Goal: Information Seeking & Learning: Learn about a topic

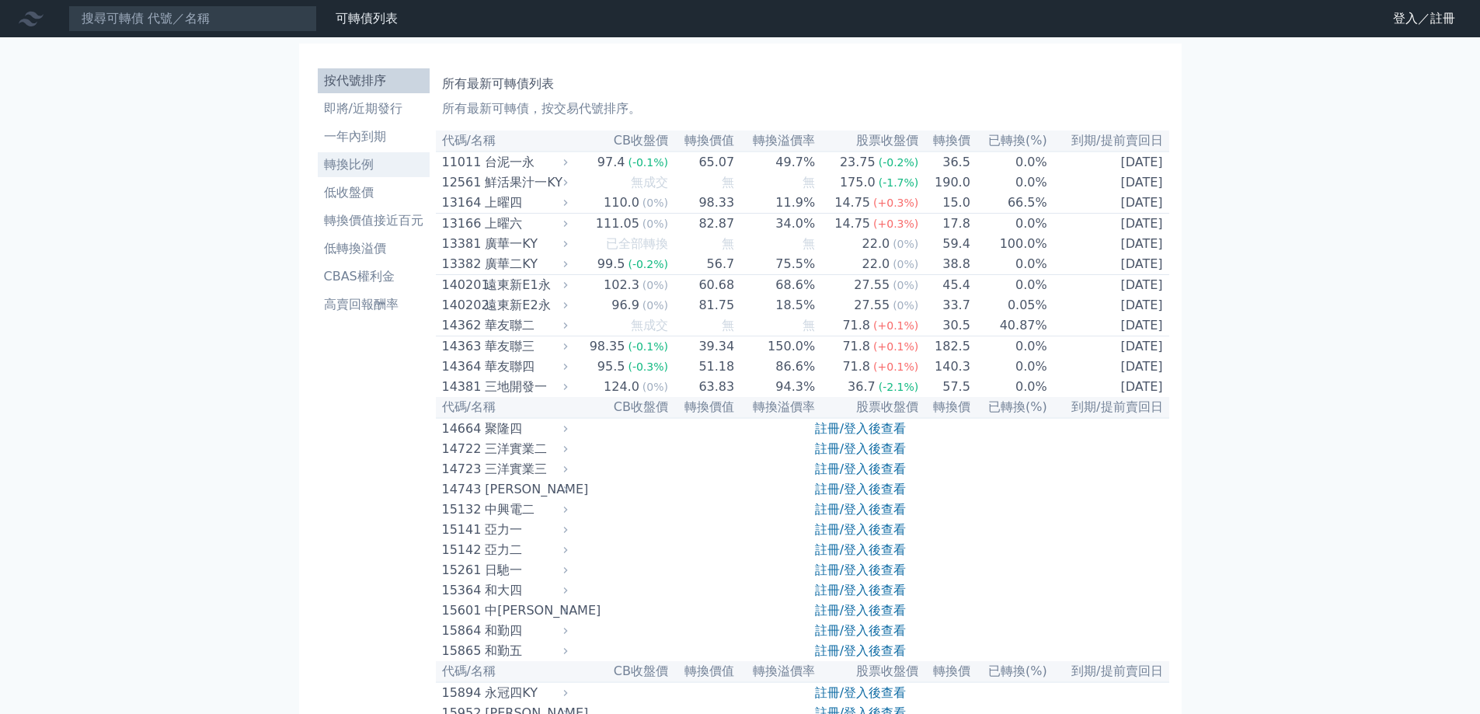
click at [360, 163] on li "轉換比例" at bounding box center [374, 164] width 112 height 19
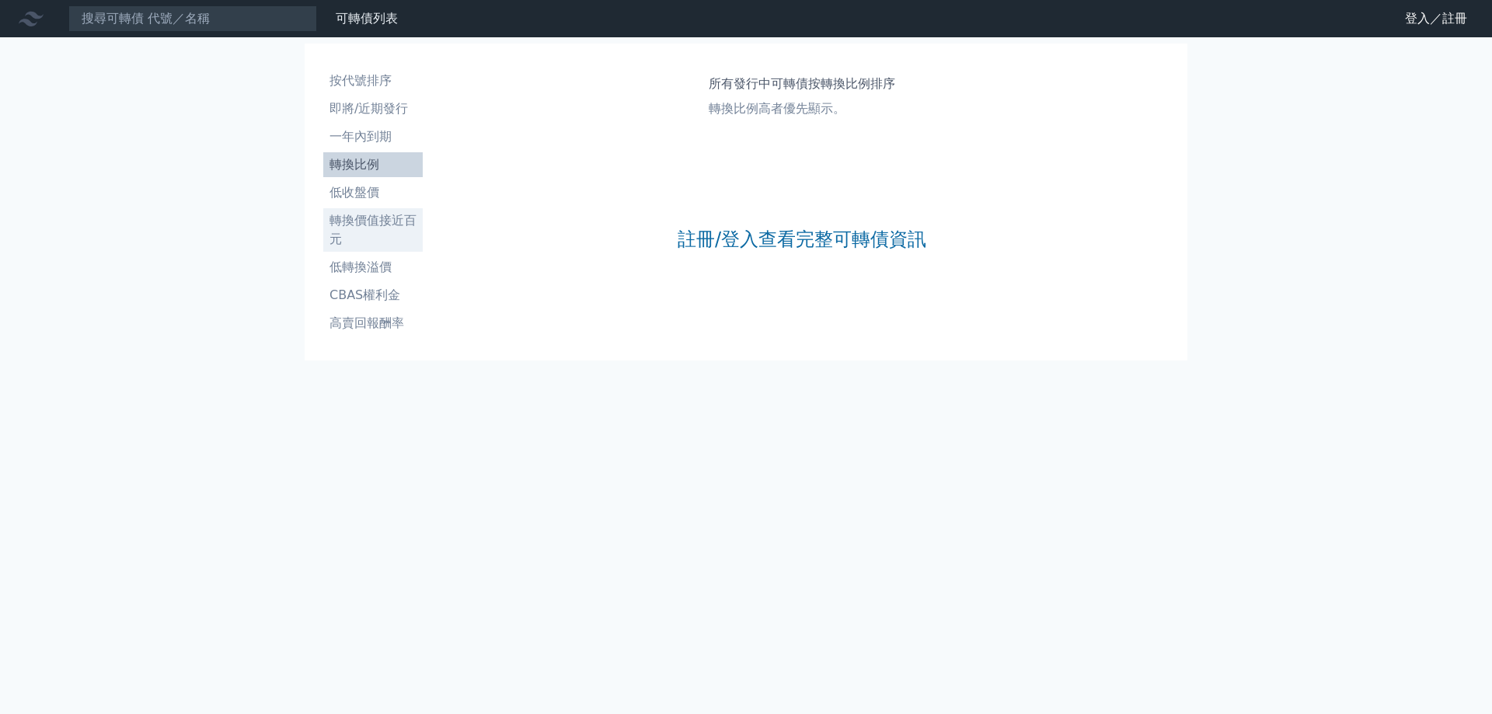
click at [380, 223] on li "轉換價值接近百元" at bounding box center [372, 229] width 99 height 37
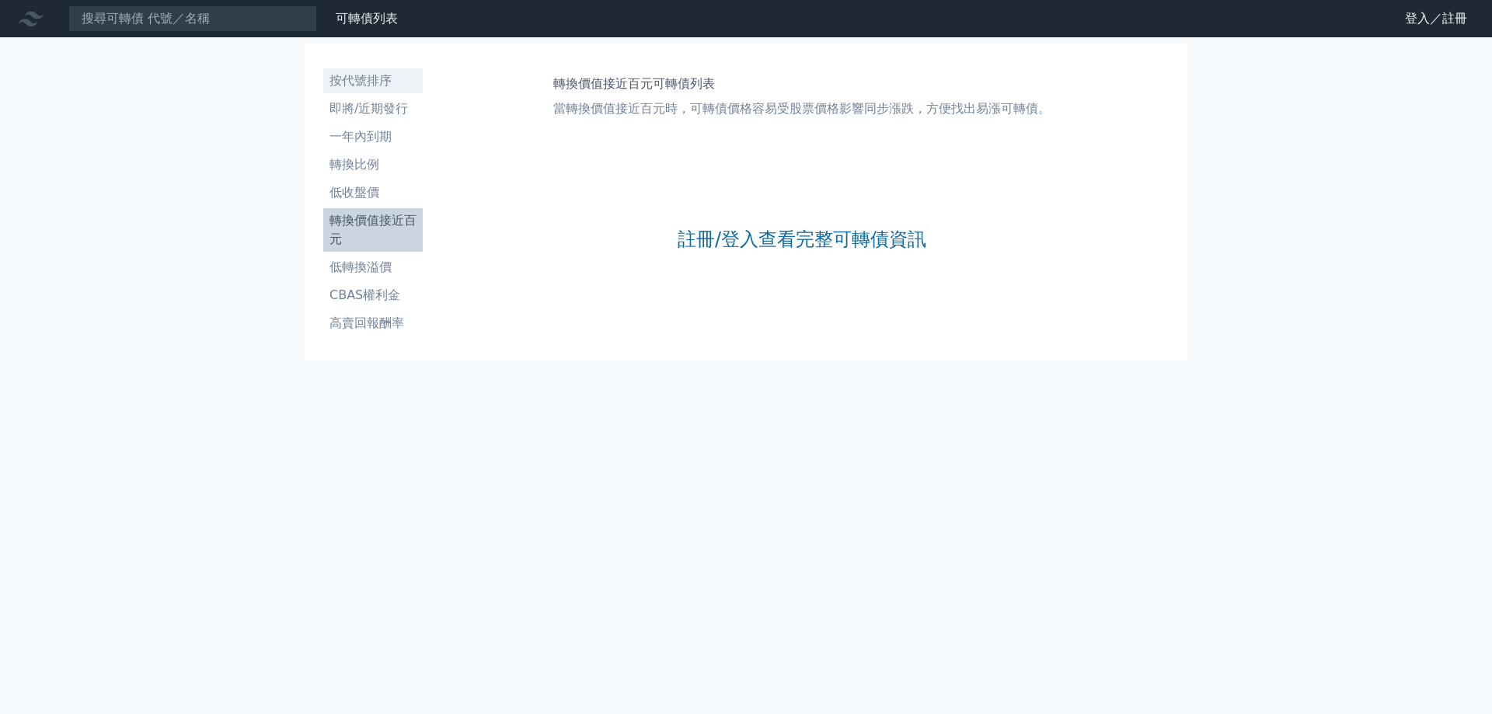
click at [375, 75] on li "按代號排序" at bounding box center [372, 80] width 99 height 19
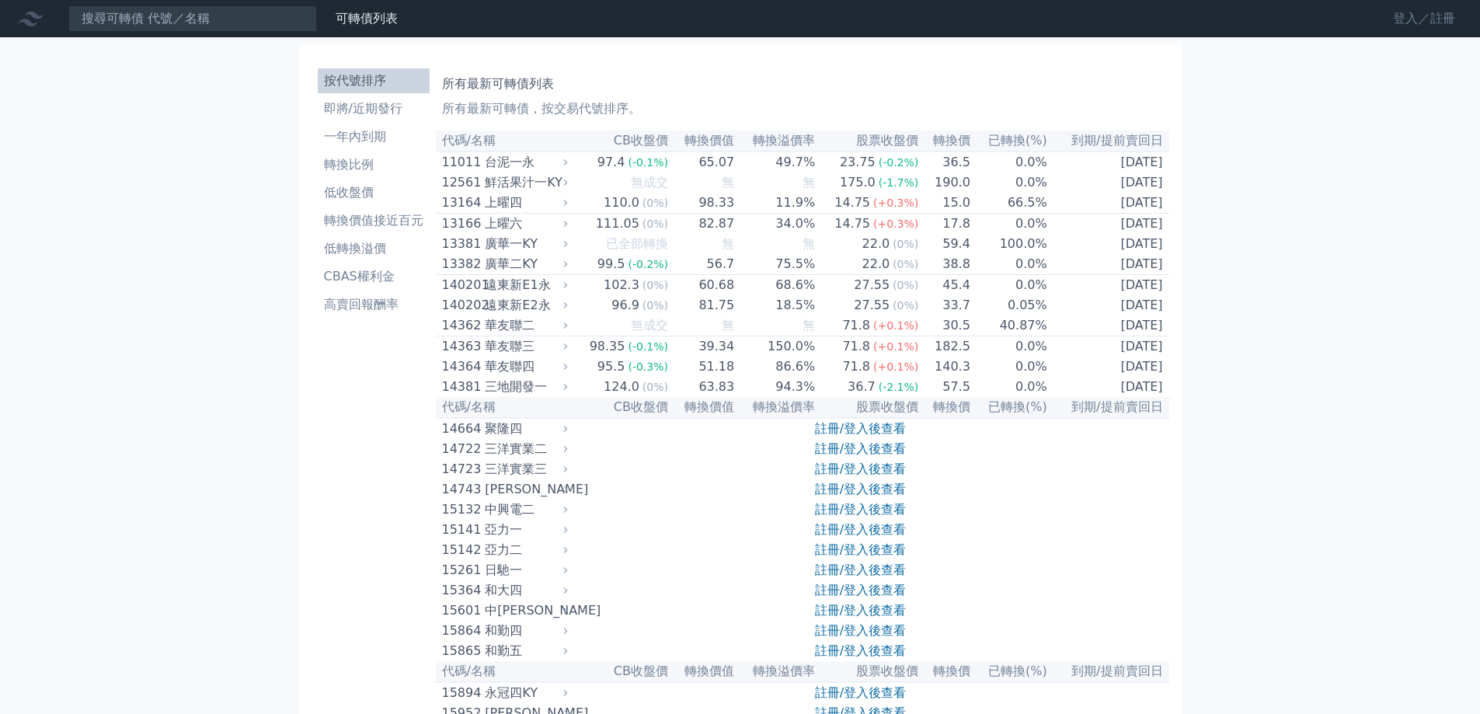
click at [1420, 18] on link "登入／註冊" at bounding box center [1423, 18] width 87 height 25
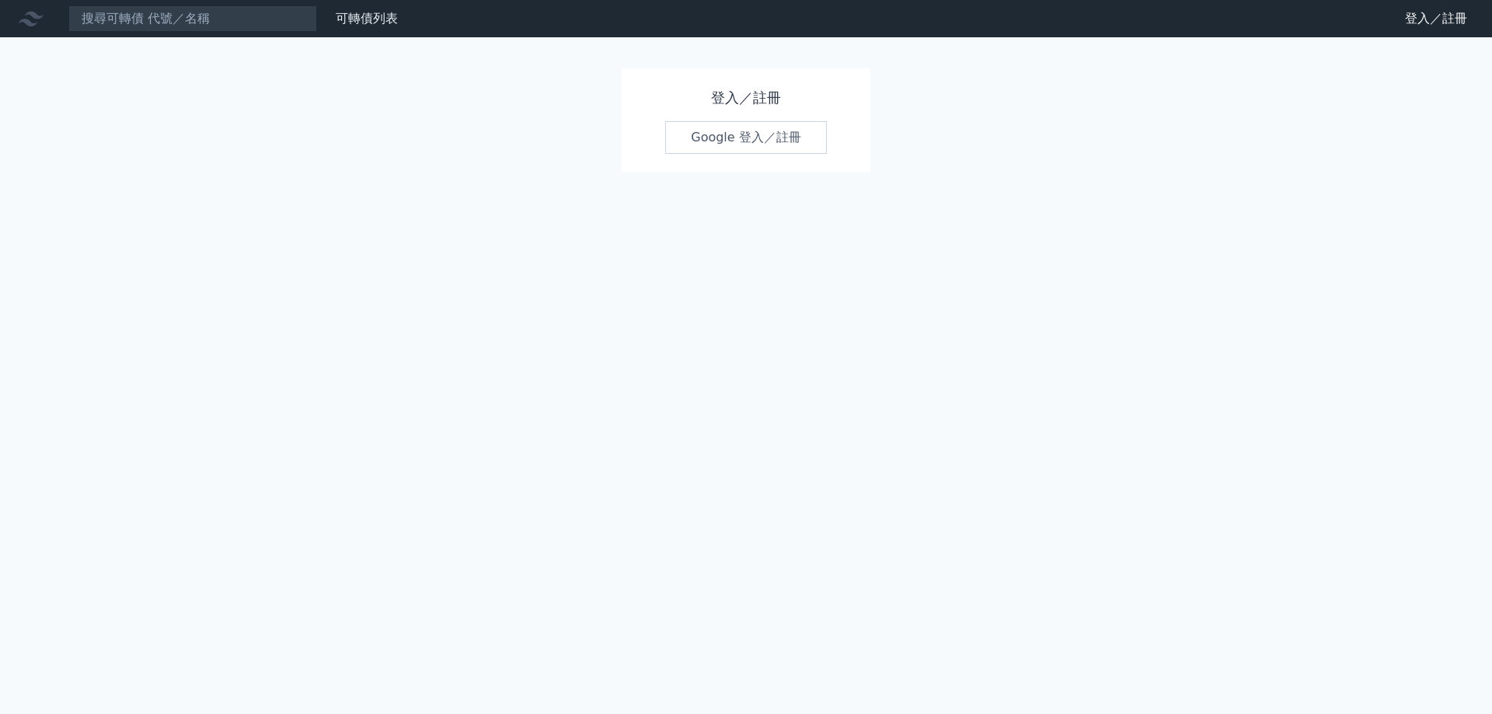
click at [732, 131] on link "Google 登入／註冊" at bounding box center [746, 137] width 162 height 33
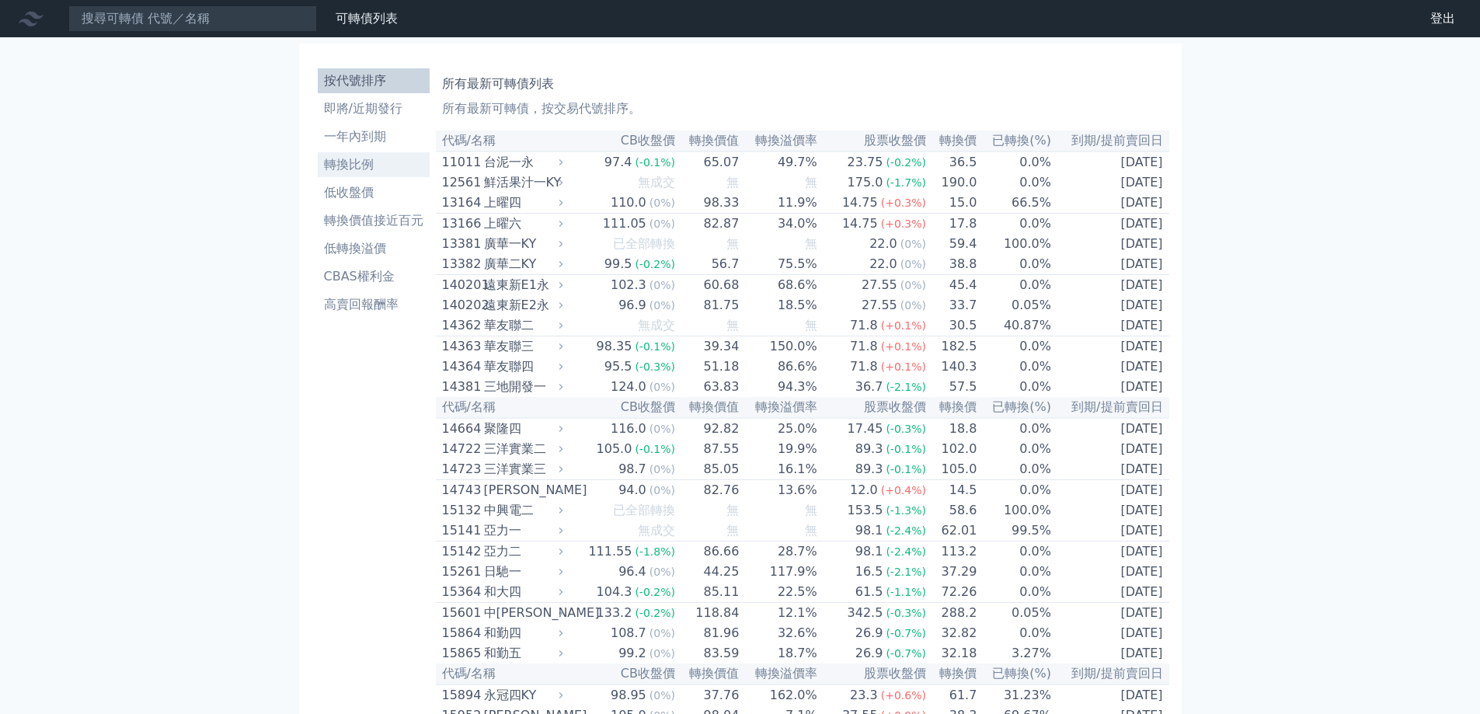
click at [356, 159] on li "轉換比例" at bounding box center [374, 164] width 112 height 19
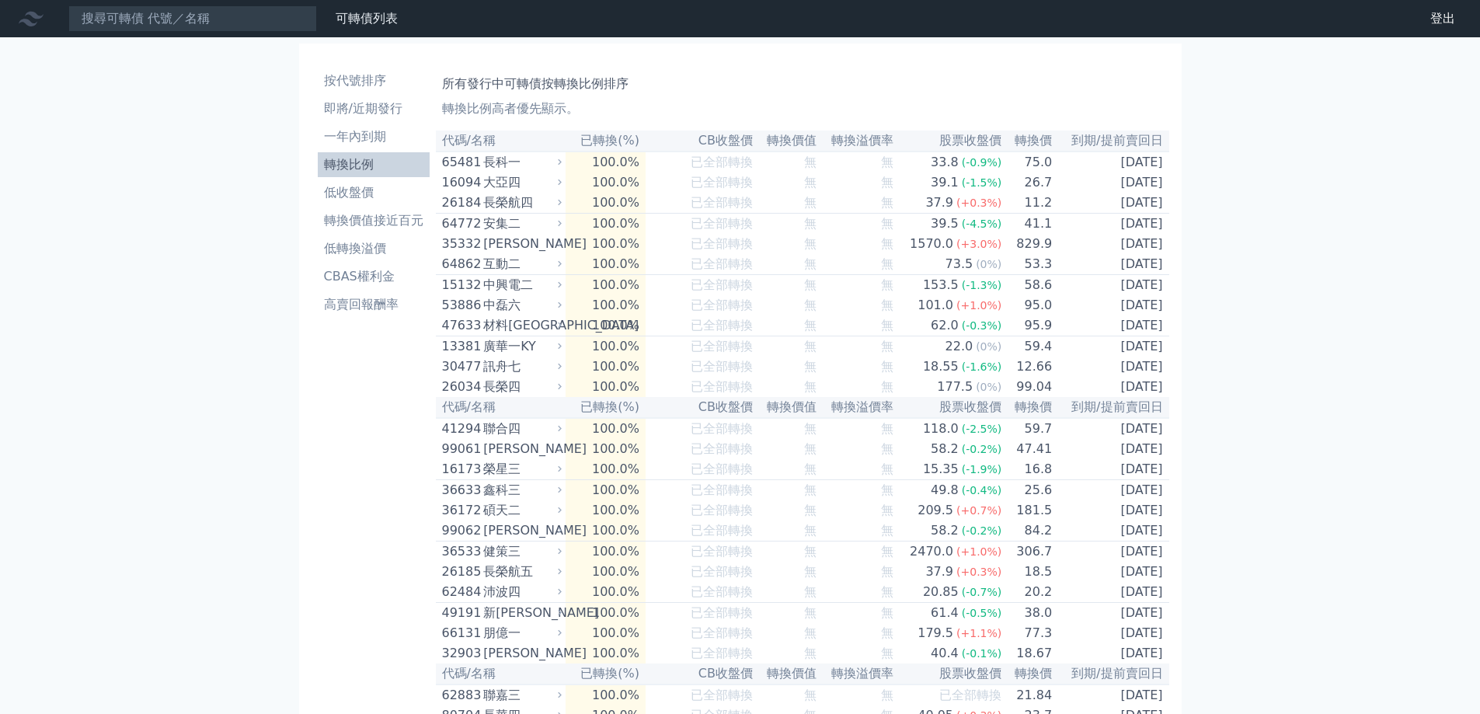
click at [626, 140] on th "已轉換(%)" at bounding box center [606, 141] width 80 height 21
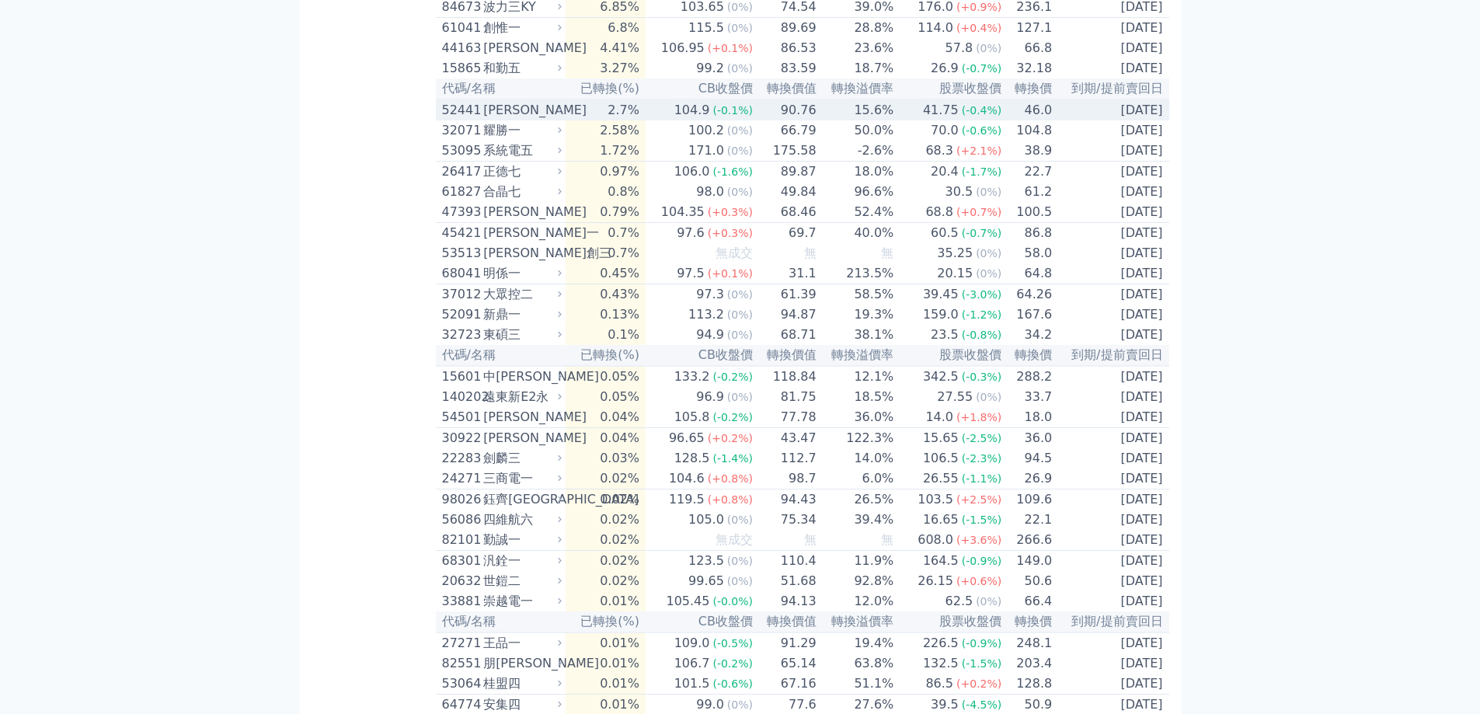
scroll to position [2998, 0]
